Goal: Information Seeking & Learning: Check status

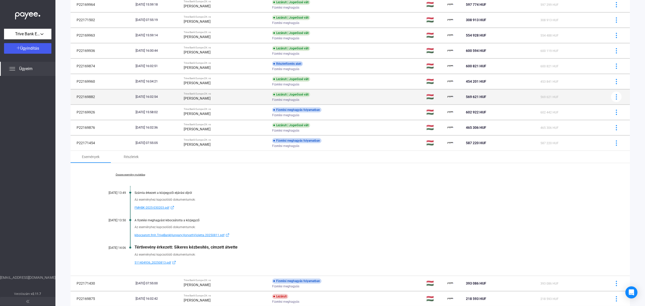
scroll to position [12, 0]
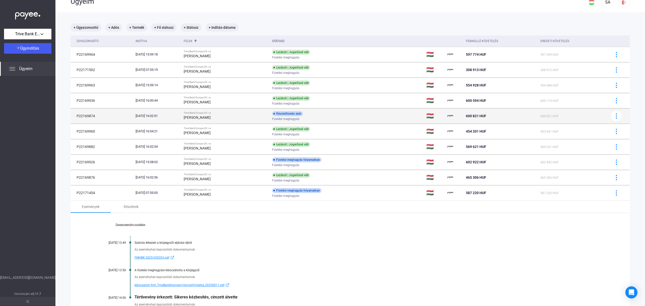
click at [182, 113] on td "[DATE] 16:02:51" at bounding box center [158, 115] width 48 height 15
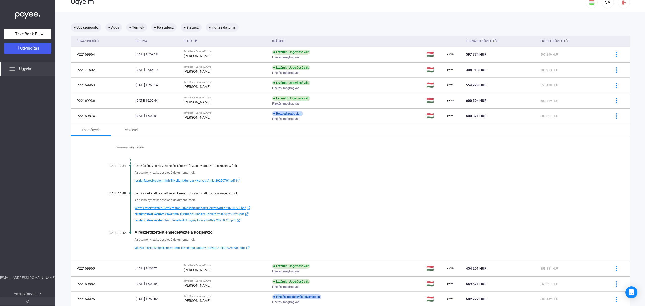
click at [178, 247] on span "vegzes.reszletfizetesikerelem.fmh.TriveBankHungary.HorvathAttila.20250903.pdf" at bounding box center [190, 248] width 110 height 6
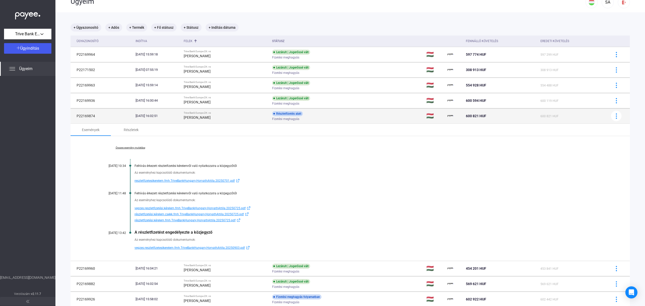
click at [180, 117] on div "[DATE] 16:02:51" at bounding box center [158, 115] width 44 height 5
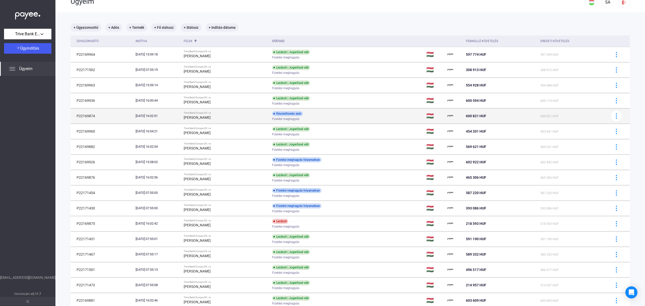
click at [206, 117] on strong "[PERSON_NAME]" at bounding box center [197, 117] width 27 height 4
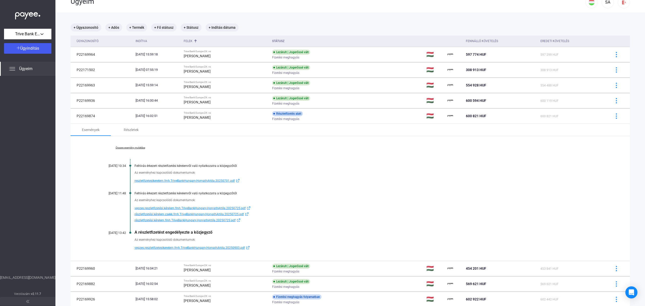
click at [160, 248] on span "vegzes.reszletfizetesikerelem.fmh.TriveBankHungary.HorvathAttila.20250903.pdf" at bounding box center [190, 248] width 110 height 6
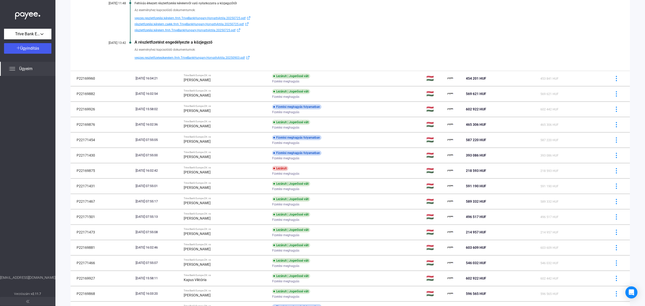
scroll to position [213, 0]
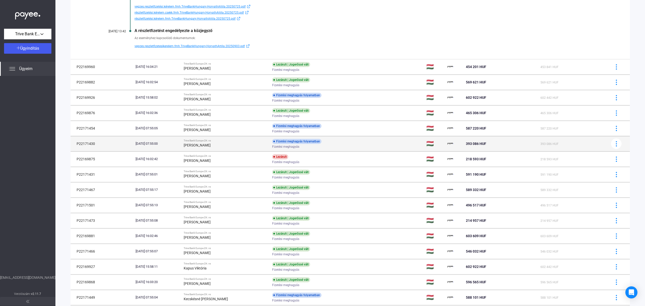
click at [167, 146] on div "[DATE] 07:55:00" at bounding box center [158, 143] width 44 height 5
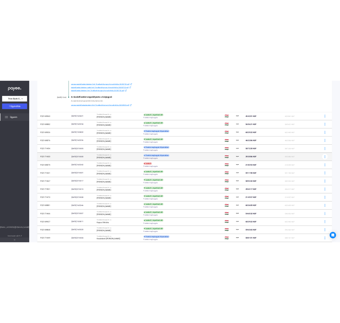
scroll to position [201, 0]
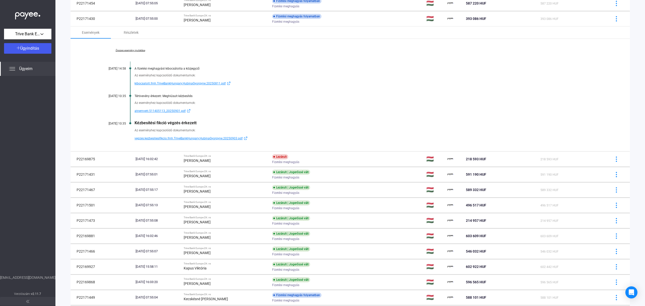
click at [270, 104] on div "Az eseményhez kapcsolódó dokumentumok:" at bounding box center [370, 102] width 471 height 5
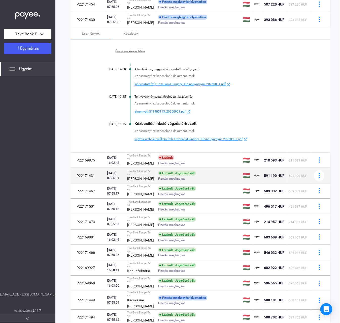
click at [136, 182] on div "[PERSON_NAME]" at bounding box center [140, 178] width 27 height 6
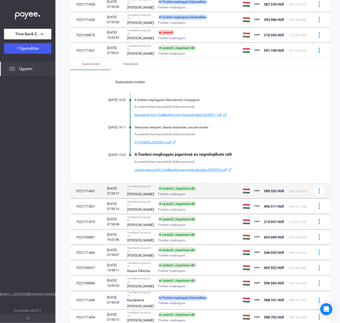
click at [146, 198] on td "Trive Bank Europe Zrt. vs [PERSON_NAME]" at bounding box center [140, 190] width 31 height 15
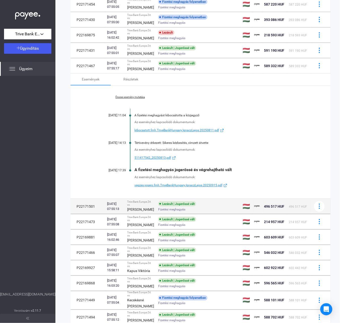
click at [158, 212] on span "Fizetési meghagyás" at bounding box center [171, 209] width 27 height 6
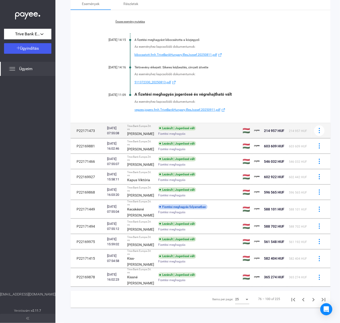
click at [162, 131] on div "Lezárult | Jogerőssé vált" at bounding box center [177, 128] width 38 height 5
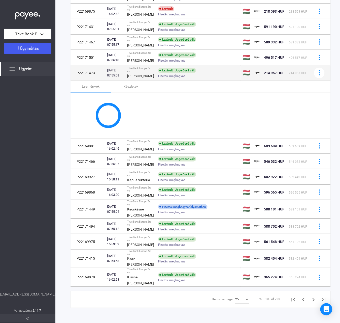
scroll to position [336, 0]
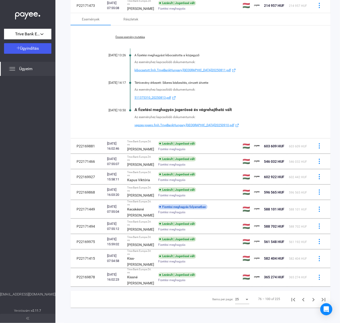
click at [292, 101] on link "511375310_20250813.pdf" at bounding box center [220, 98] width 171 height 6
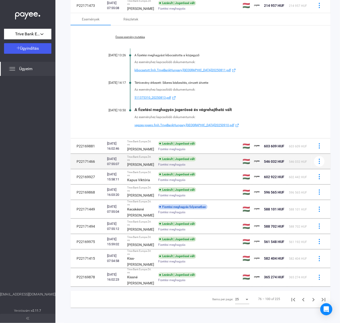
click at [140, 167] on div "[PERSON_NAME]" at bounding box center [140, 164] width 27 height 6
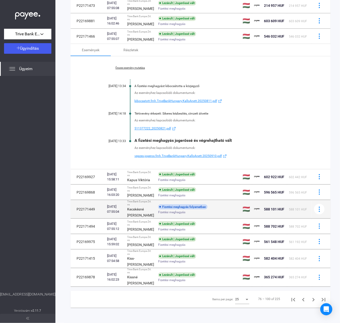
click at [129, 217] on strong "Kecskésné [PERSON_NAME]" at bounding box center [140, 212] width 27 height 10
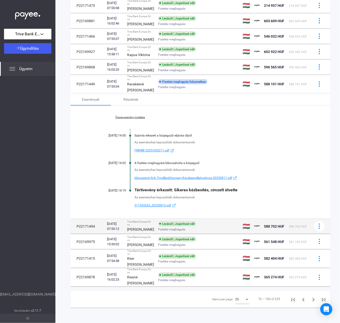
click at [138, 226] on div "[PERSON_NAME]" at bounding box center [140, 229] width 27 height 6
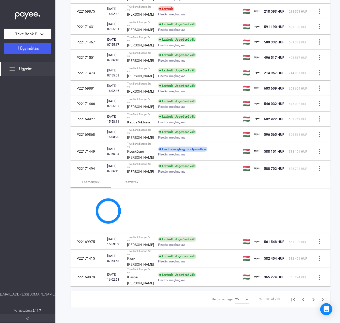
scroll to position [416, 0]
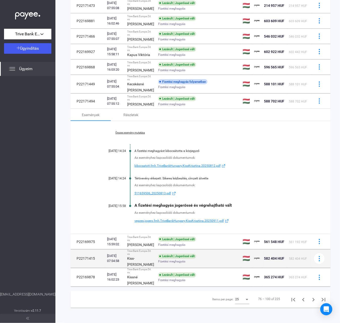
click at [147, 250] on td "Trive Bank Europe Zrt. vs Kiss-[PERSON_NAME]" at bounding box center [140, 258] width 31 height 18
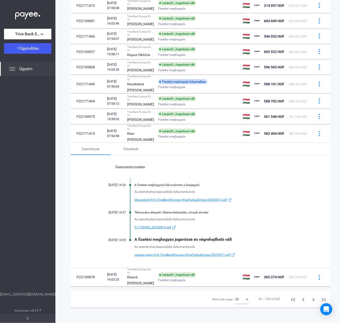
click at [160, 197] on span "kibocsatott.fmh.TriveBankHungary.KissFarkasEmese.20250813.pdf" at bounding box center [181, 200] width 93 height 6
click at [310, 296] on icon "Next page" at bounding box center [313, 299] width 7 height 7
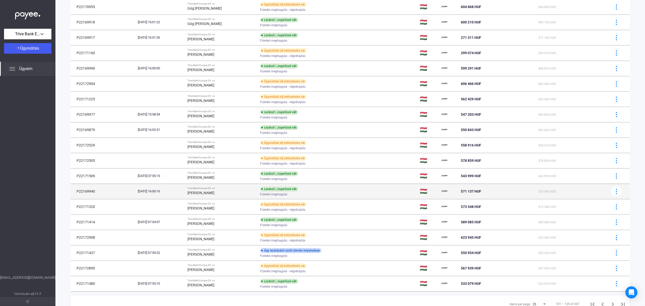
scroll to position [175, 0]
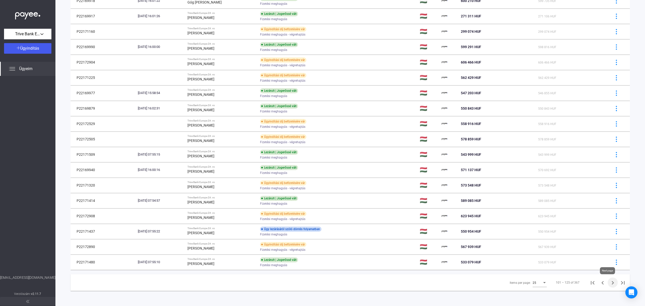
click at [612, 283] on icon "Next page" at bounding box center [613, 283] width 2 height 4
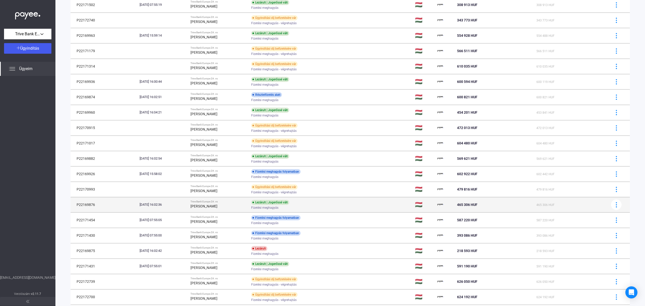
scroll to position [175, 0]
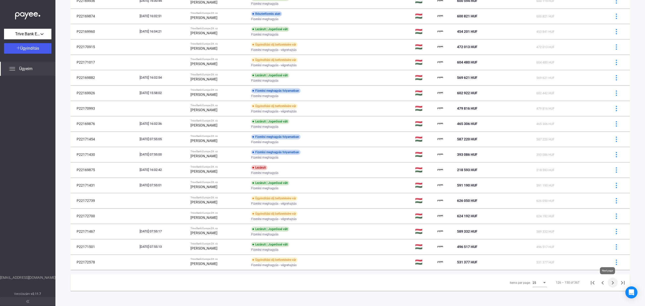
click at [610, 280] on icon "Next page" at bounding box center [613, 282] width 7 height 7
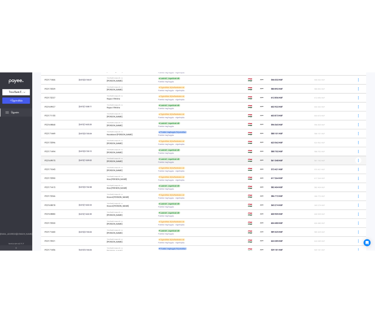
scroll to position [125, 0]
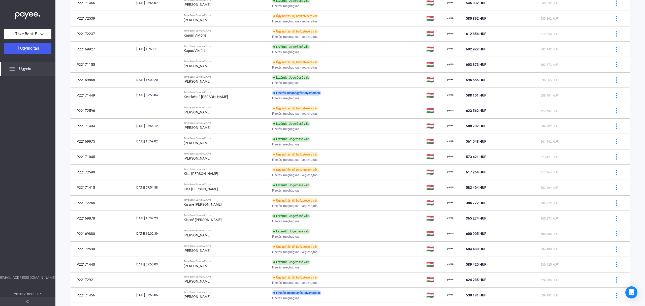
click at [26, 185] on div at bounding box center [27, 175] width 55 height 199
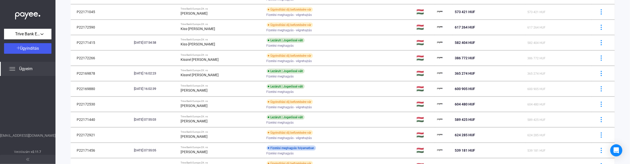
scroll to position [280, 0]
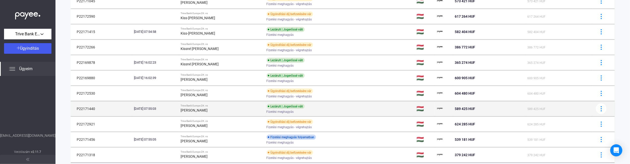
click at [208, 109] on strong "[PERSON_NAME]" at bounding box center [194, 110] width 27 height 4
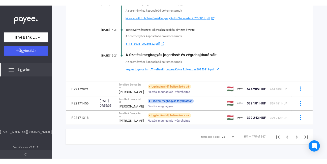
scroll to position [556, 0]
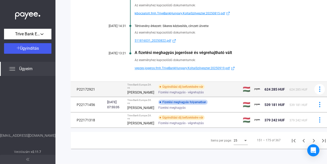
click at [104, 97] on td "P22172921" at bounding box center [88, 89] width 35 height 15
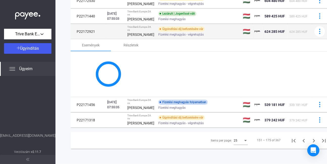
scroll to position [528, 0]
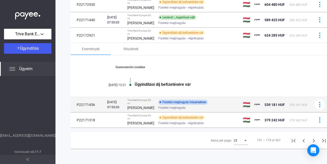
click at [100, 97] on td "P22171456" at bounding box center [88, 104] width 35 height 15
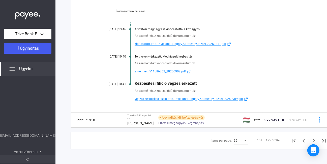
scroll to position [564, 0]
click at [181, 75] on span "atnemvett.511586762_20250902.pdf" at bounding box center [160, 72] width 51 height 6
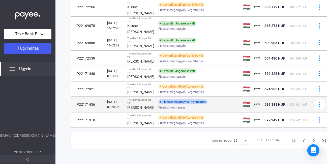
scroll to position [474, 0]
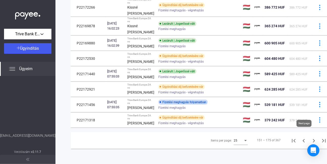
click at [310, 137] on icon "Next page" at bounding box center [313, 140] width 7 height 7
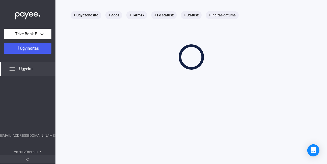
scroll to position [24, 0]
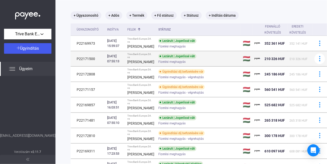
click at [119, 64] on div "[DATE] 07:55:13" at bounding box center [115, 59] width 16 height 10
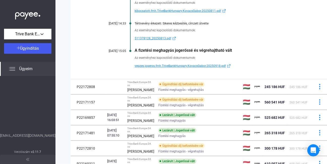
scroll to position [158, 0]
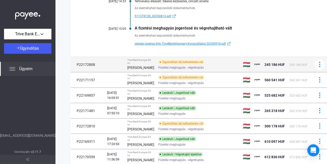
drag, startPoint x: 98, startPoint y: 74, endPoint x: 76, endPoint y: 75, distance: 22.0
click at [76, 72] on td "P22172808" at bounding box center [88, 64] width 35 height 15
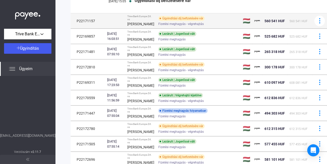
scroll to position [79, 0]
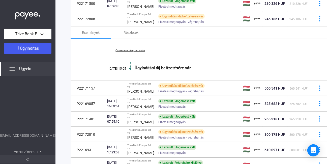
copy td "P22172808"
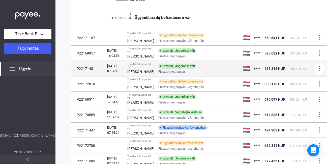
scroll to position [146, 0]
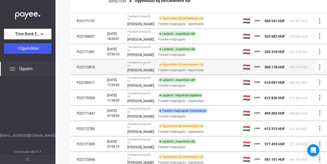
drag, startPoint x: 95, startPoint y: 88, endPoint x: 75, endPoint y: 89, distance: 19.7
click at [75, 75] on td "P22172810" at bounding box center [88, 67] width 35 height 15
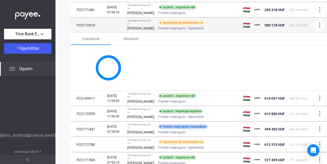
copy td "P22172810"
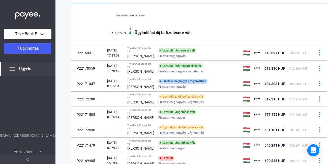
scroll to position [201, 0]
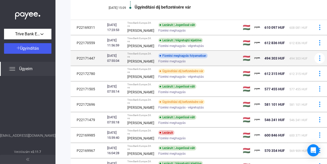
click at [169, 64] on span "Fizetési meghagyás" at bounding box center [171, 61] width 27 height 6
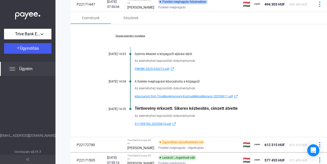
scroll to position [235, 0]
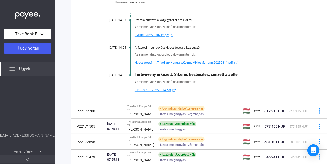
click at [238, 79] on div "Összes esemény mutatása [DATE] 14:03 Számla érkezett a közjegyzői eljárási díjr…" at bounding box center [201, 46] width 260 height 113
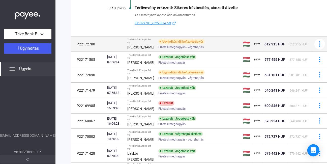
scroll to position [302, 0]
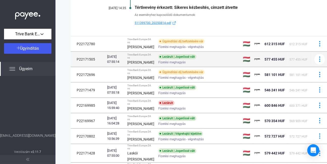
click at [132, 64] on strong "[PERSON_NAME]" at bounding box center [140, 62] width 27 height 4
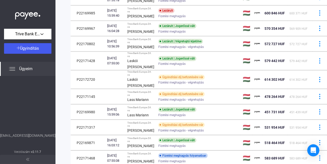
scroll to position [290, 0]
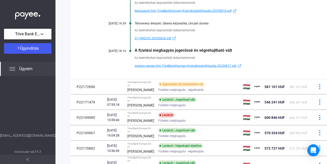
click at [201, 14] on span "kibocsatott.fmh.TriveBankHungary.KulicsKatalinKlaudia.20250818.pdf" at bounding box center [183, 11] width 97 height 6
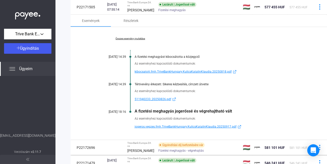
scroll to position [223, 0]
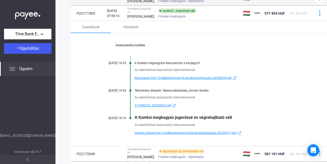
drag, startPoint x: 98, startPoint y: 44, endPoint x: 75, endPoint y: 44, distance: 22.7
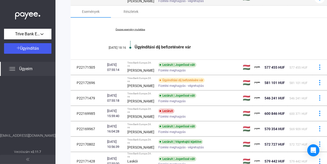
copy td "P22172780"
click at [179, 60] on div "Összes esemény mutatása [DATE] 18:16 Ügyindítási díj befizetésére vár" at bounding box center [201, 39] width 260 height 42
